Goal: Transaction & Acquisition: Book appointment/travel/reservation

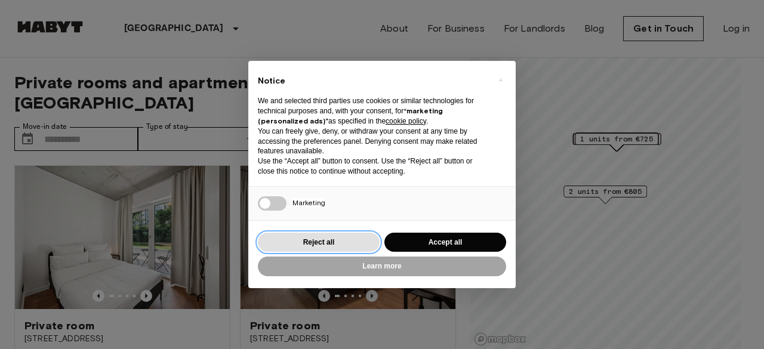
click at [337, 241] on button "Reject all" at bounding box center [319, 243] width 122 height 20
click at [322, 241] on img at bounding box center [348, 237] width 215 height 143
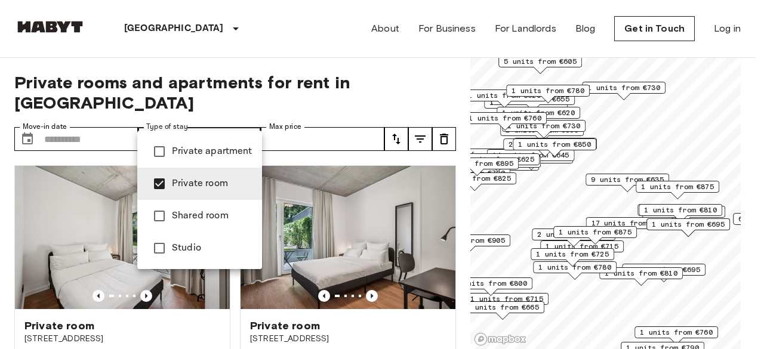
type input "**********"
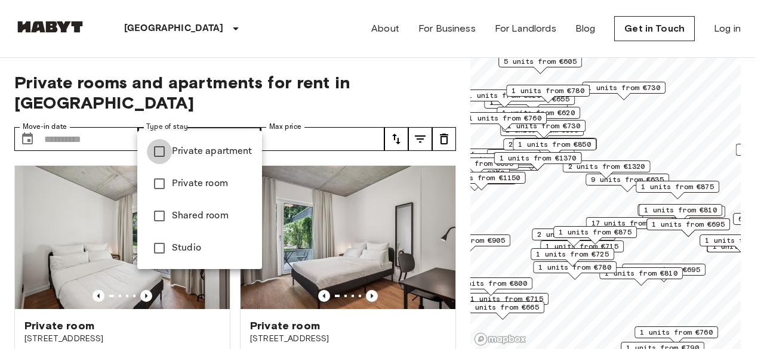
type input "**********"
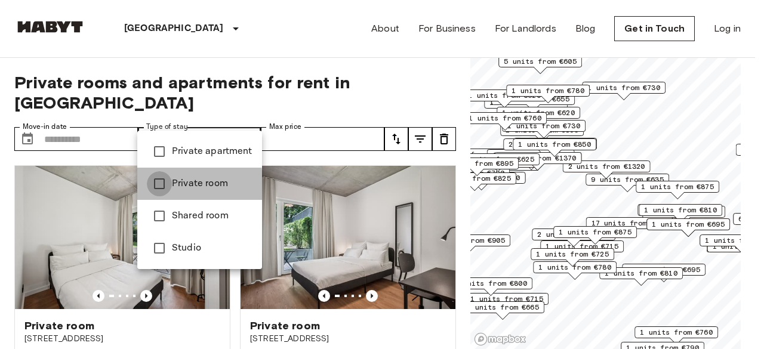
type input "**********"
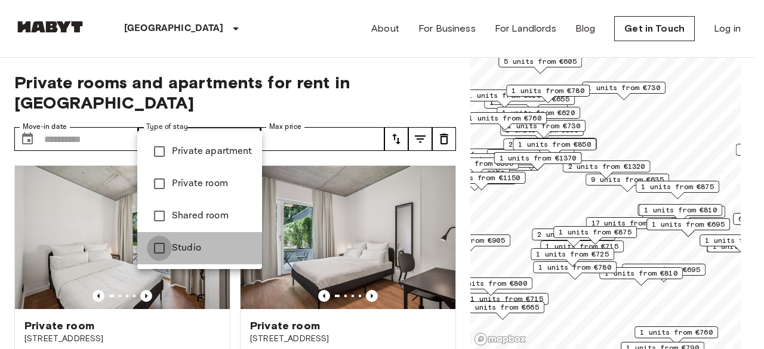
type input "******"
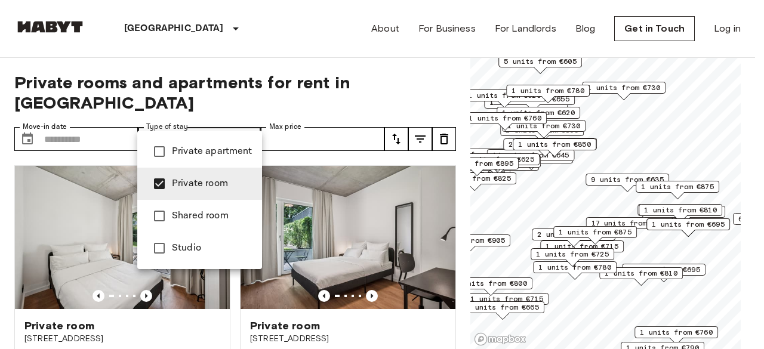
type input "**********"
click at [320, 123] on div at bounding box center [382, 174] width 764 height 349
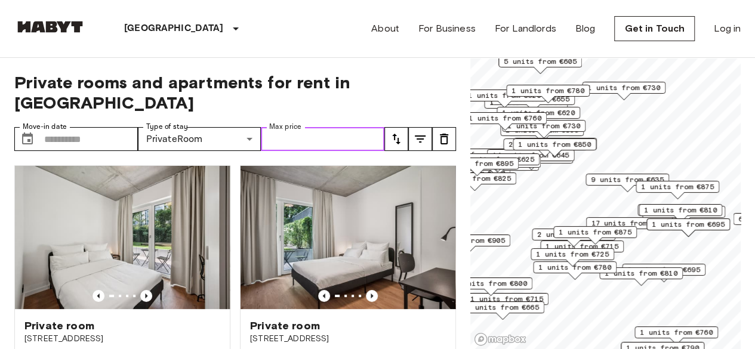
click at [320, 127] on input "Max price" at bounding box center [323, 139] width 124 height 24
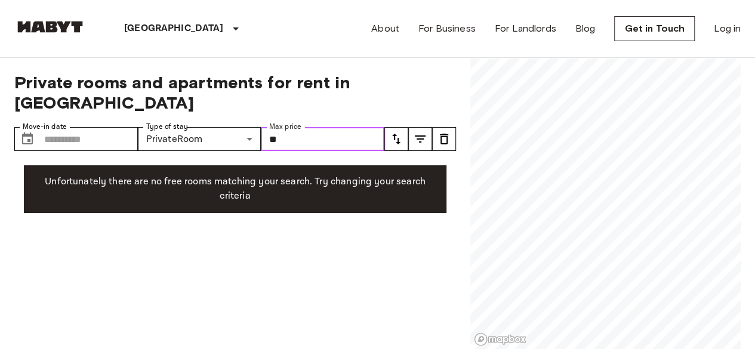
type input "*"
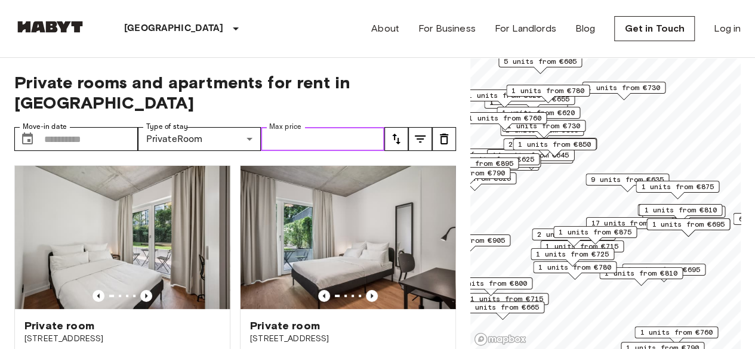
type input "*"
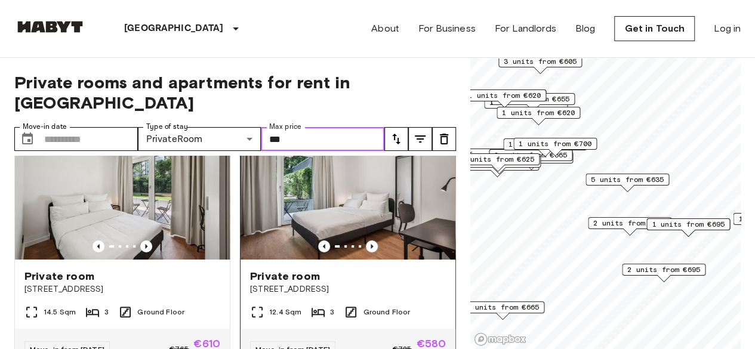
scroll to position [49, 0]
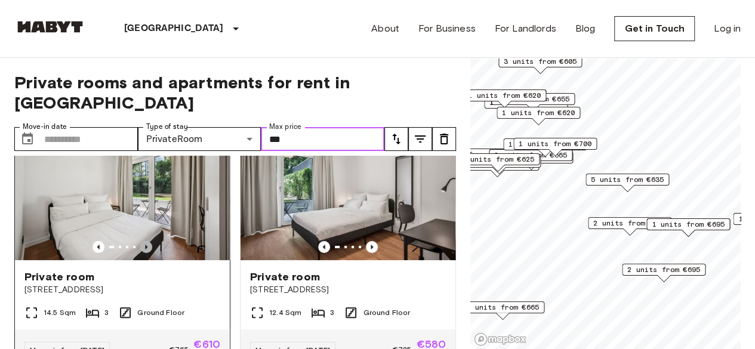
click at [145, 245] on icon "Previous image" at bounding box center [146, 247] width 2 height 5
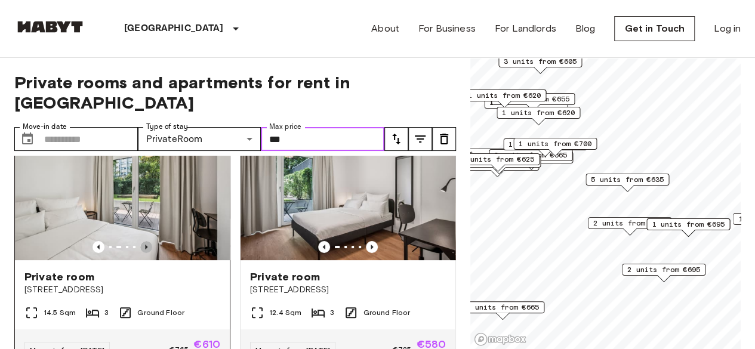
click at [145, 245] on icon "Previous image" at bounding box center [146, 247] width 2 height 5
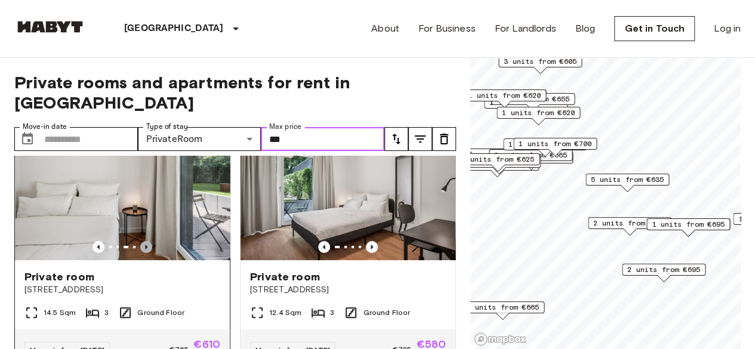
click at [145, 245] on icon "Previous image" at bounding box center [146, 247] width 2 height 5
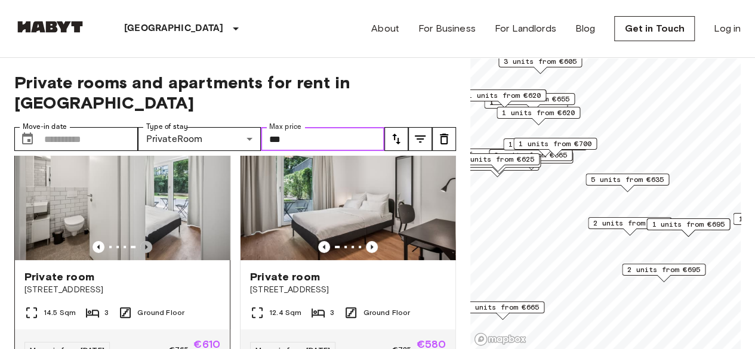
click at [145, 245] on icon "Previous image" at bounding box center [146, 247] width 2 height 5
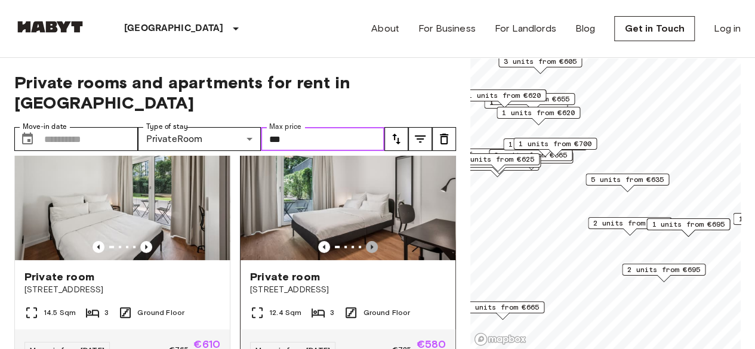
click at [366, 241] on icon "Previous image" at bounding box center [372, 247] width 12 height 12
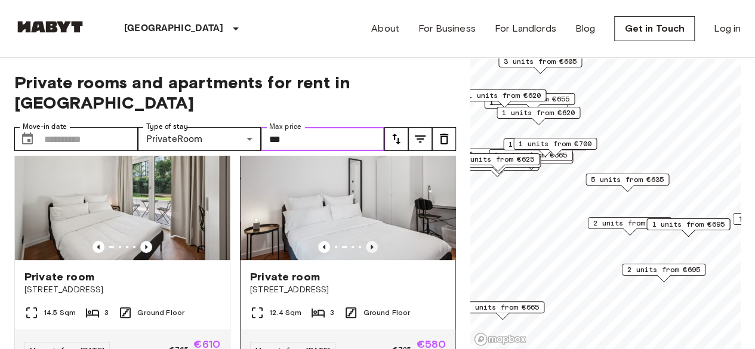
click at [366, 241] on icon "Previous image" at bounding box center [372, 247] width 12 height 12
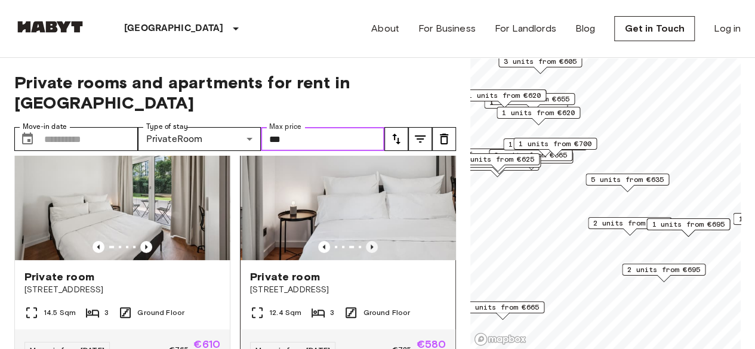
click at [366, 241] on icon "Previous image" at bounding box center [372, 247] width 12 height 12
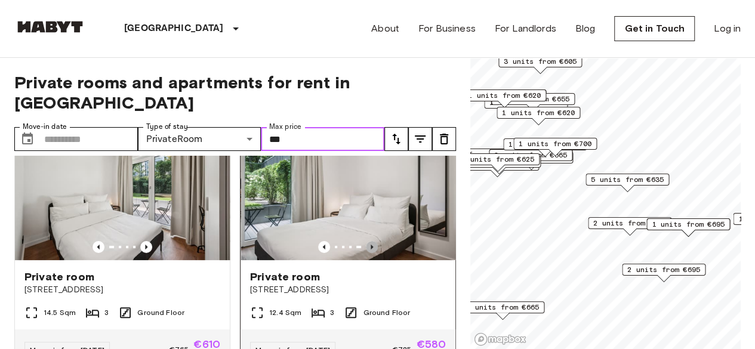
click at [366, 241] on icon "Previous image" at bounding box center [372, 247] width 12 height 12
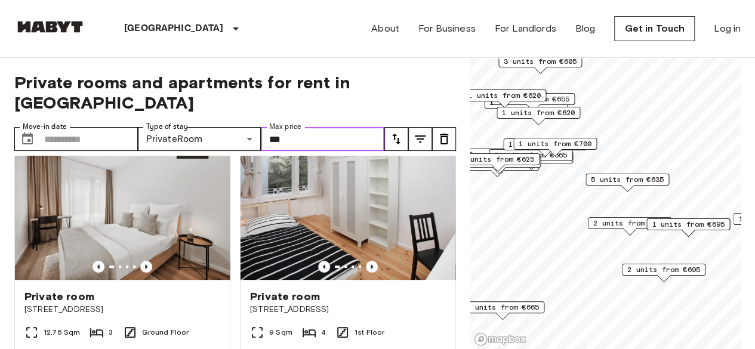
scroll to position [293, 0]
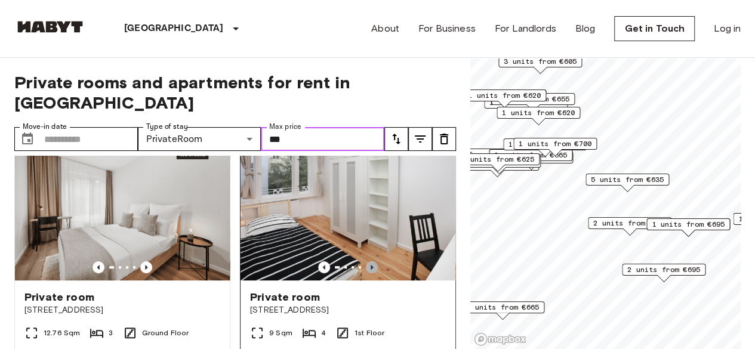
click at [366, 262] on icon "Previous image" at bounding box center [372, 268] width 12 height 12
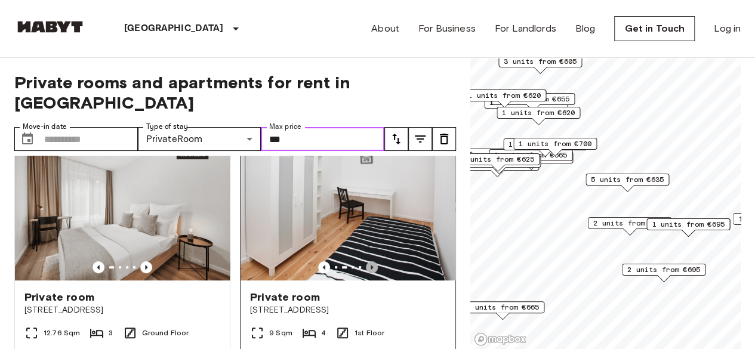
click at [366, 262] on icon "Previous image" at bounding box center [372, 268] width 12 height 12
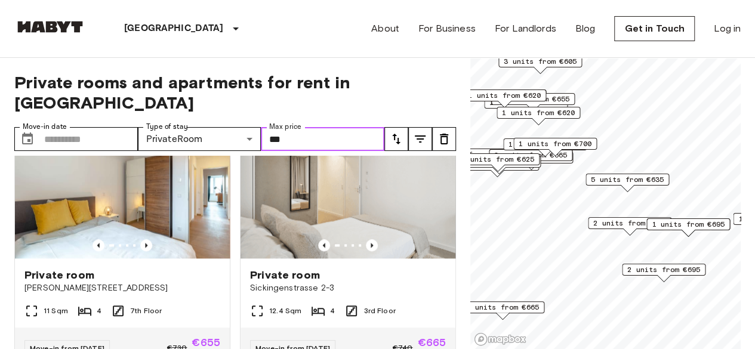
scroll to position [841, 0]
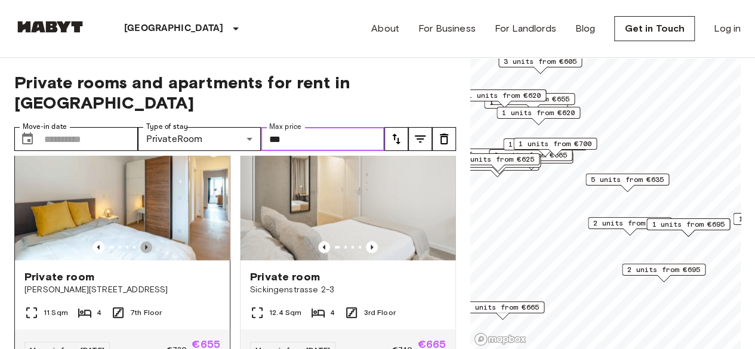
click at [142, 242] on icon "Previous image" at bounding box center [146, 247] width 12 height 12
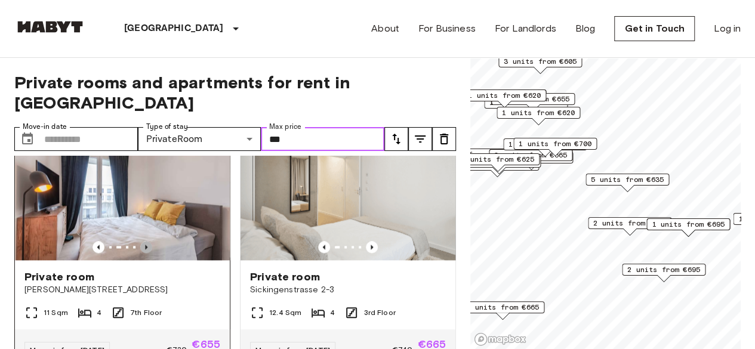
click at [142, 242] on icon "Previous image" at bounding box center [146, 247] width 12 height 12
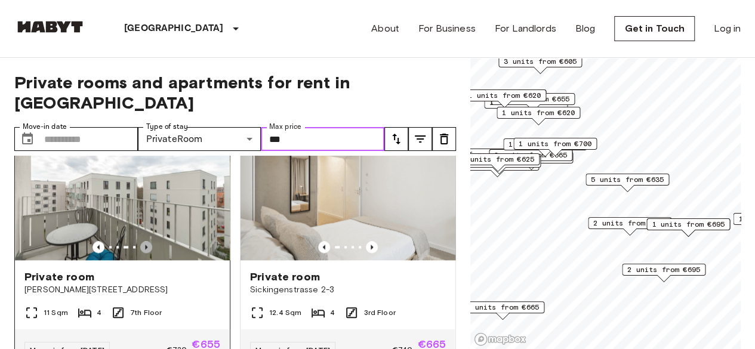
click at [142, 242] on icon "Previous image" at bounding box center [146, 247] width 12 height 12
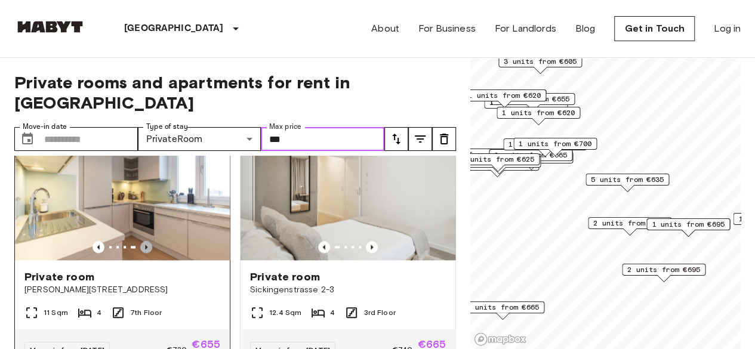
click at [142, 242] on icon "Previous image" at bounding box center [146, 247] width 12 height 12
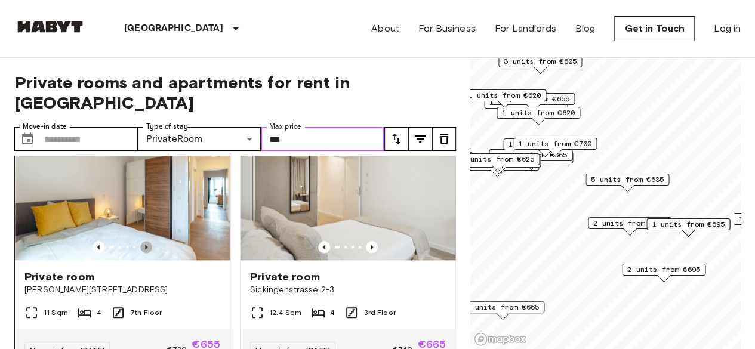
click at [142, 242] on icon "Previous image" at bounding box center [146, 247] width 12 height 12
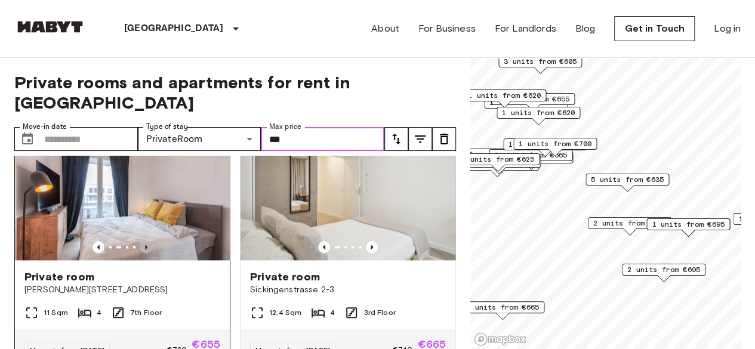
click at [142, 242] on icon "Previous image" at bounding box center [146, 247] width 12 height 12
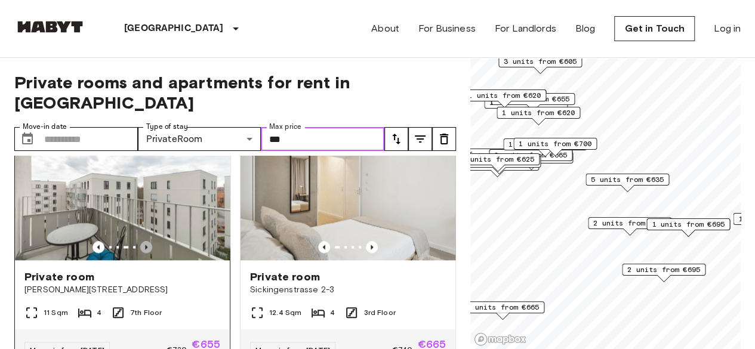
click at [142, 242] on icon "Previous image" at bounding box center [146, 247] width 12 height 12
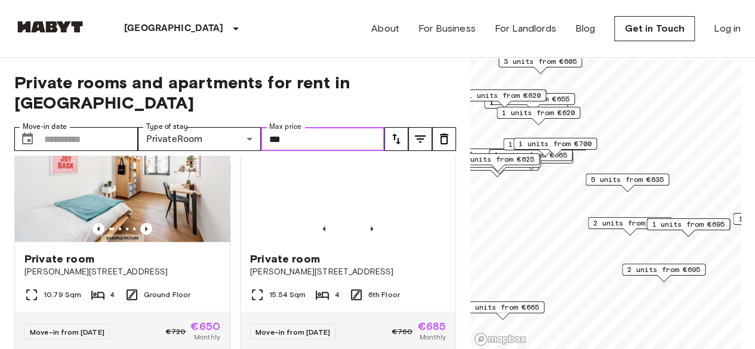
scroll to position [1385, 0]
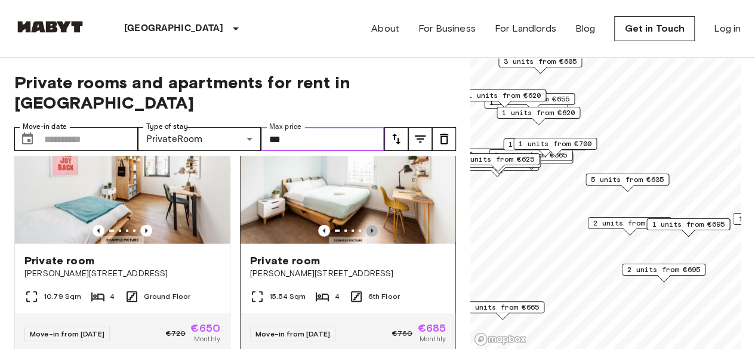
click at [371, 233] on icon "Previous image" at bounding box center [372, 231] width 2 height 5
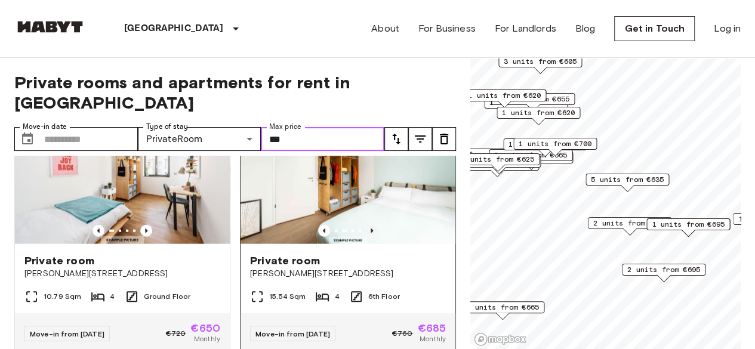
click at [371, 233] on icon "Previous image" at bounding box center [372, 231] width 2 height 5
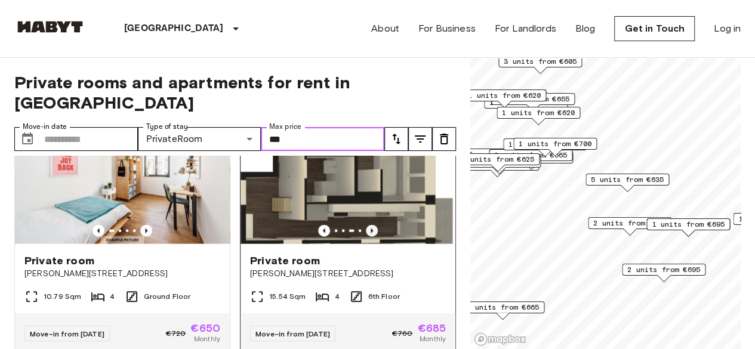
click at [371, 233] on icon "Previous image" at bounding box center [372, 231] width 2 height 5
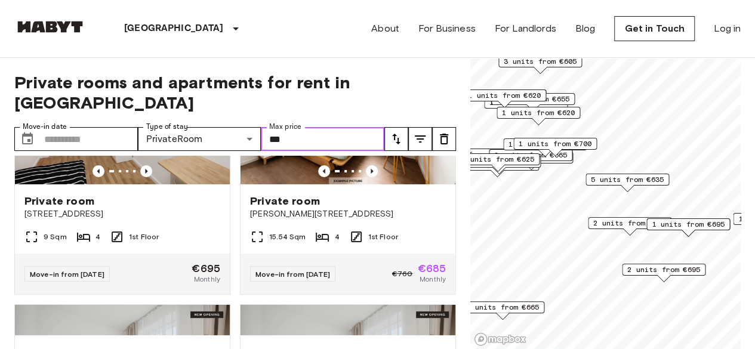
scroll to position [2236, 0]
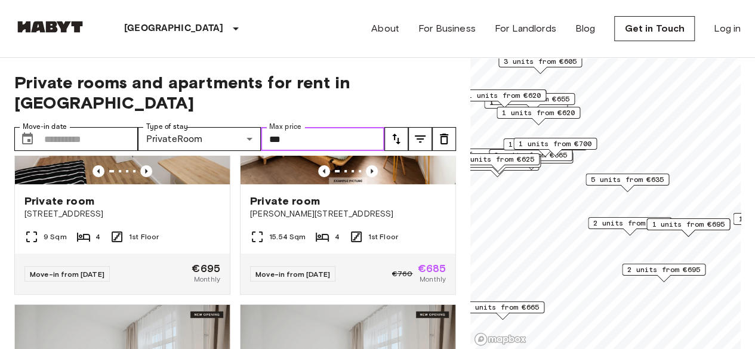
type input "***"
click at [393, 127] on button "tune" at bounding box center [397, 139] width 24 height 24
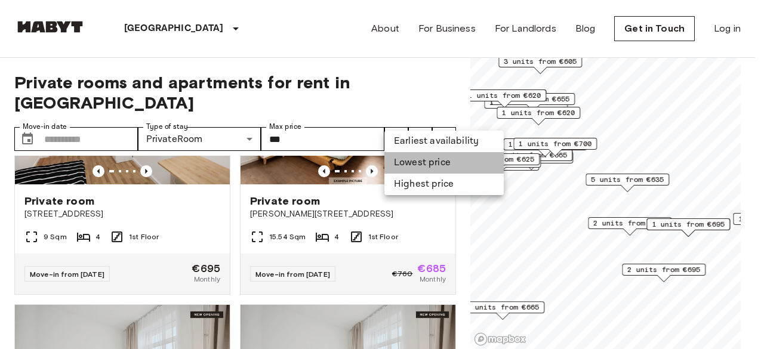
click at [410, 165] on li "Lowest price" at bounding box center [444, 162] width 119 height 21
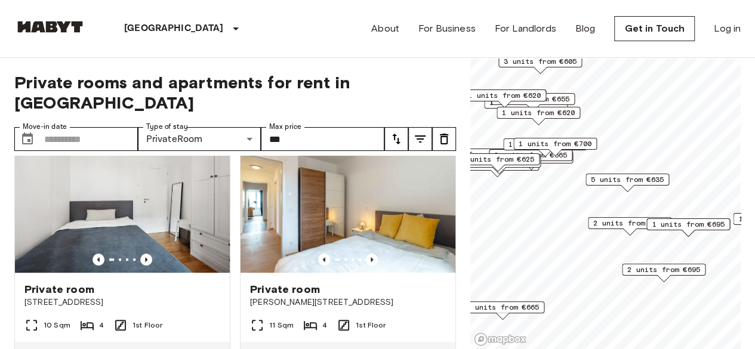
scroll to position [2677, 0]
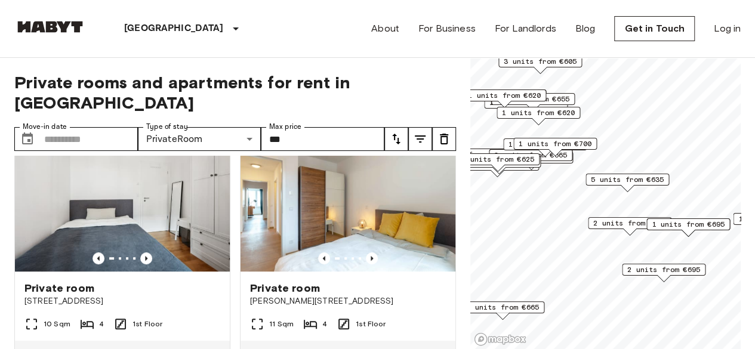
click at [503, 159] on span "2 units from €625" at bounding box center [498, 159] width 73 height 11
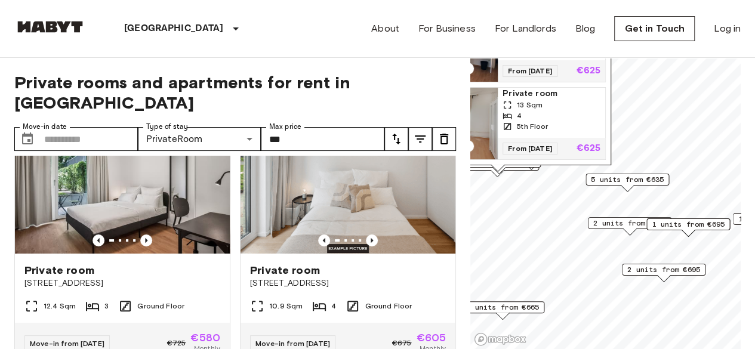
scroll to position [48, 0]
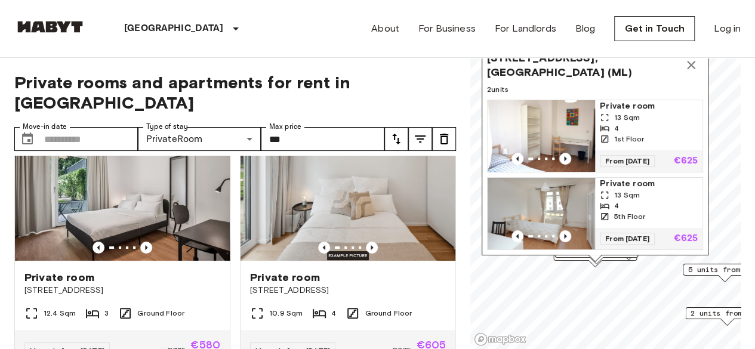
click at [595, 254] on div "[STREET_ADDRESS], [GEOGRAPHIC_DATA] (ML) 2 units Private room 13 Sqm 4 1st Floo…" at bounding box center [595, 150] width 227 height 210
click at [694, 61] on icon "Map marker" at bounding box center [691, 65] width 14 height 14
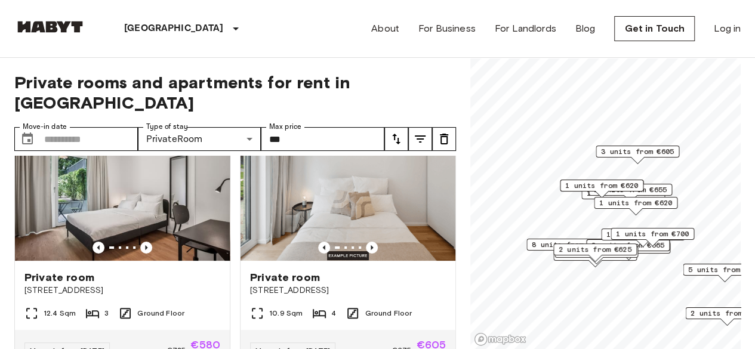
scroll to position [1, 0]
